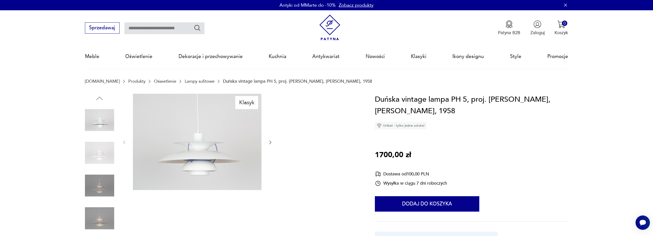
click at [269, 142] on icon "button" at bounding box center [270, 142] width 5 height 5
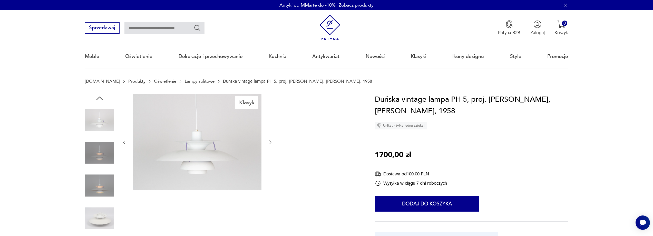
click at [269, 142] on icon "button" at bounding box center [270, 142] width 5 height 5
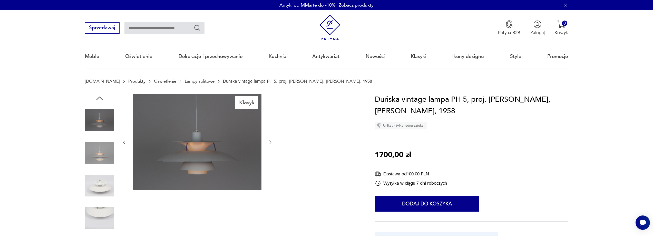
click at [269, 142] on icon "button" at bounding box center [270, 142] width 5 height 5
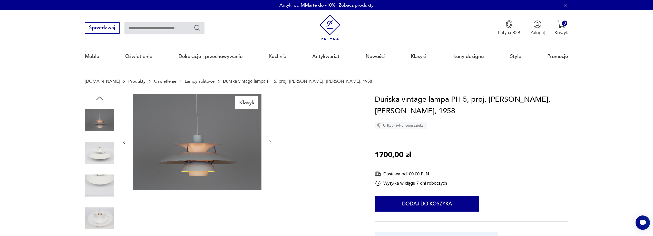
click at [269, 142] on icon "button" at bounding box center [270, 142] width 5 height 5
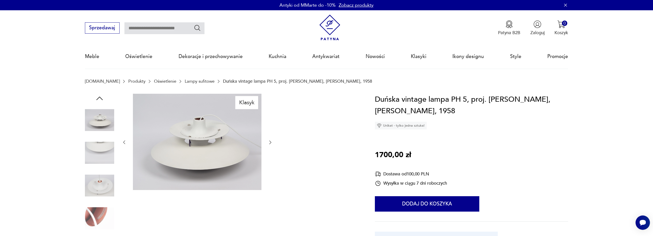
click at [269, 142] on icon "button" at bounding box center [270, 142] width 5 height 5
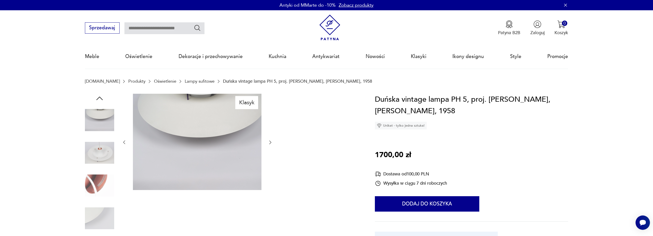
click at [269, 142] on icon "button" at bounding box center [270, 142] width 5 height 5
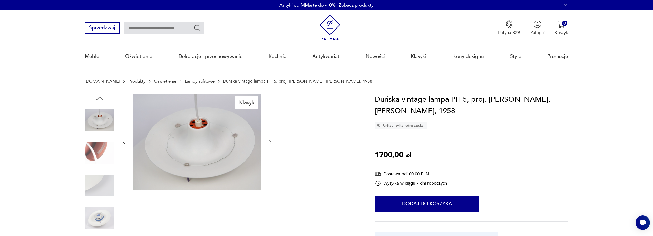
click at [269, 142] on icon "button" at bounding box center [270, 142] width 5 height 5
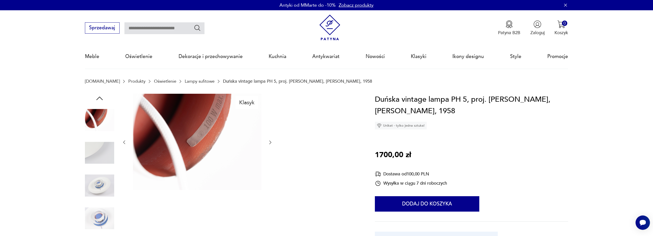
click at [269, 142] on icon "button" at bounding box center [270, 142] width 5 height 5
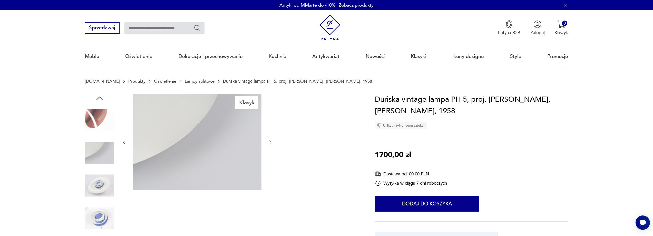
click at [269, 142] on icon "button" at bounding box center [270, 142] width 5 height 5
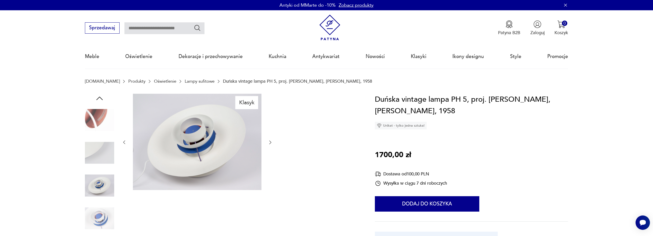
click at [269, 142] on icon "button" at bounding box center [270, 142] width 5 height 5
